Goal: Transaction & Acquisition: Purchase product/service

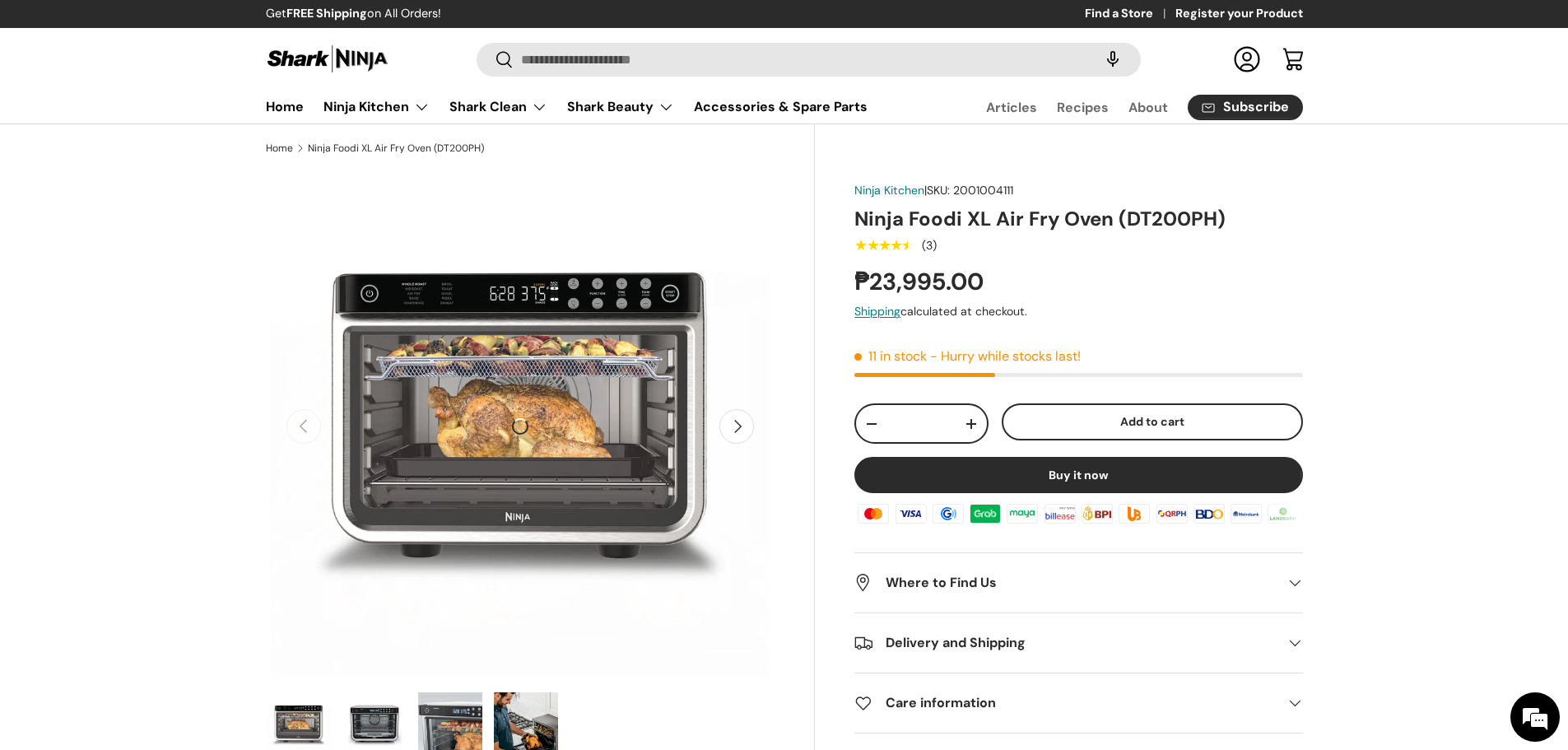
click at [618, 198] on img "Gallery Viewer" at bounding box center [520, 426] width 509 height 509
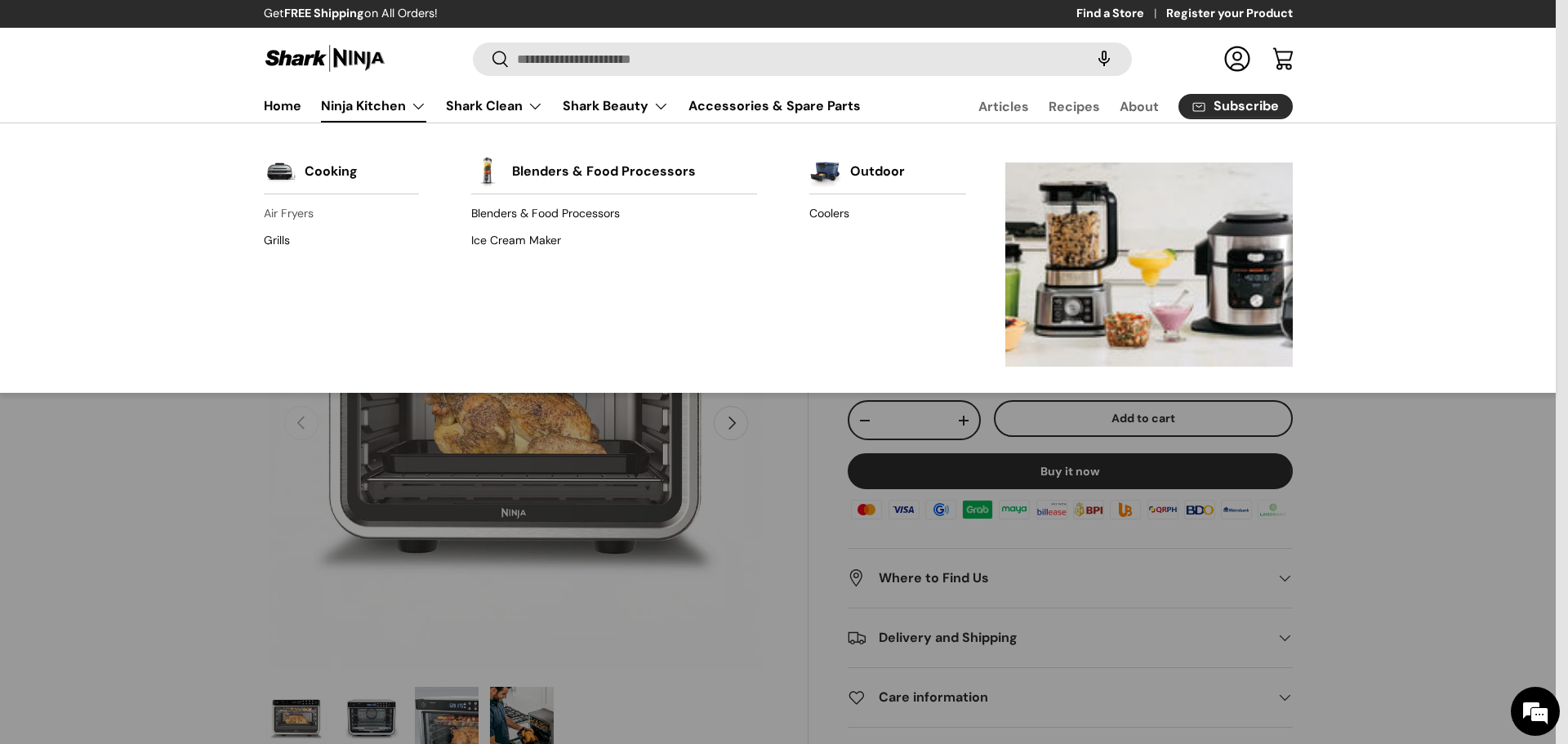
click at [305, 208] on link "Air Fryers" at bounding box center [341, 214] width 156 height 26
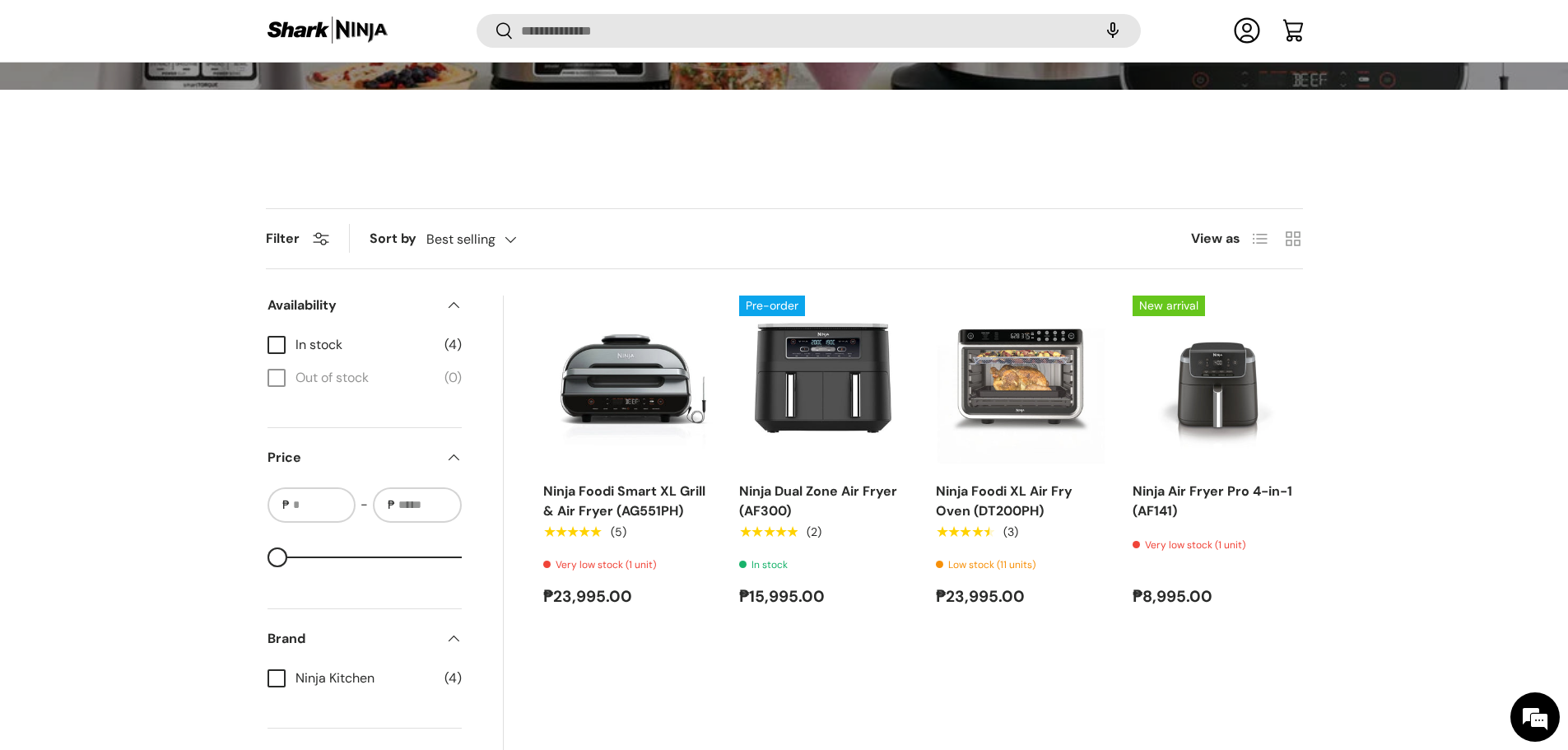
click at [1425, 442] on div "Filter Filter & Sort Sort by Best selling Featured Best selling Alphabetically,…" at bounding box center [784, 581] width 1568 height 744
